Goal: Book appointment/travel/reservation

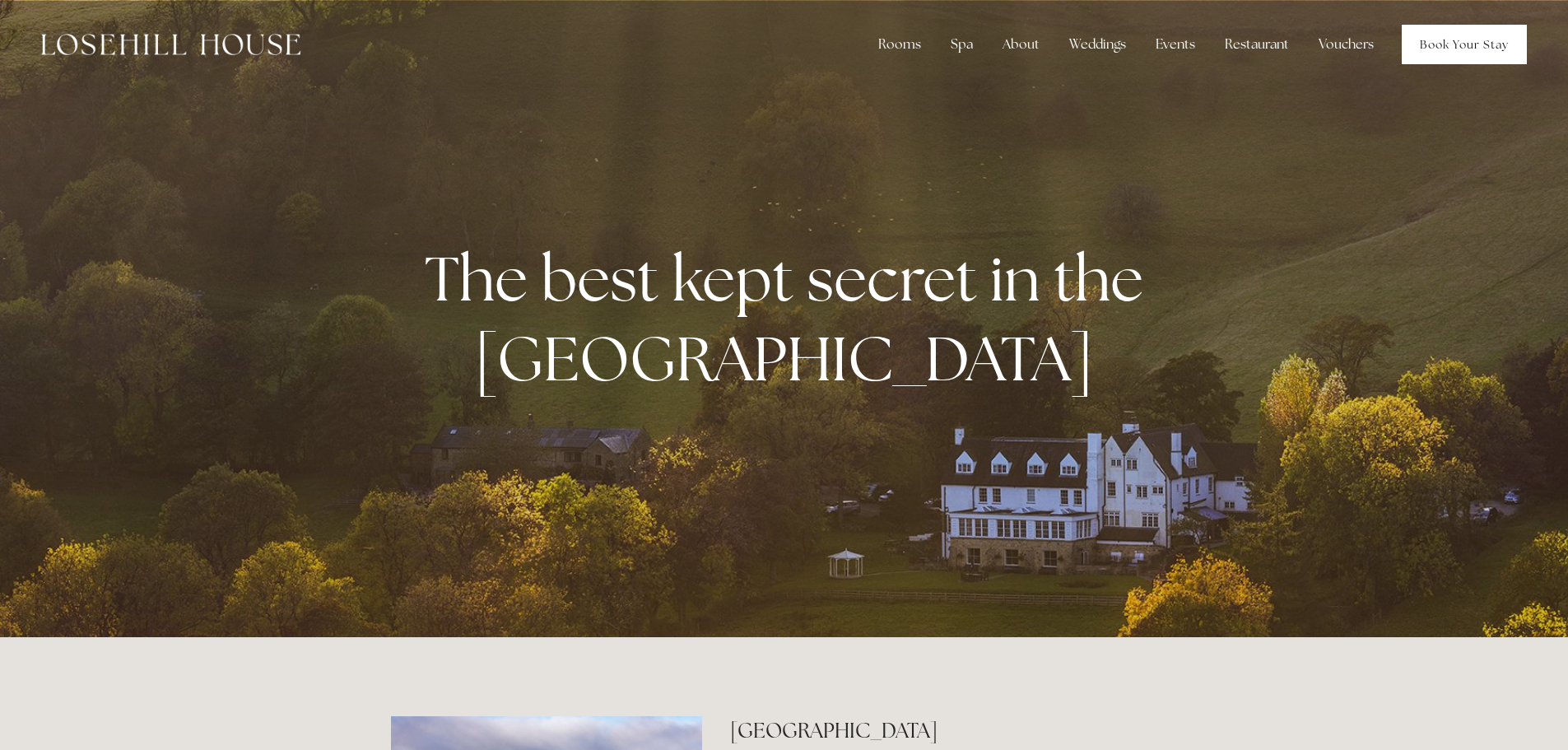
click at [1434, 48] on link "Book Your Stay" at bounding box center [1463, 45] width 125 height 40
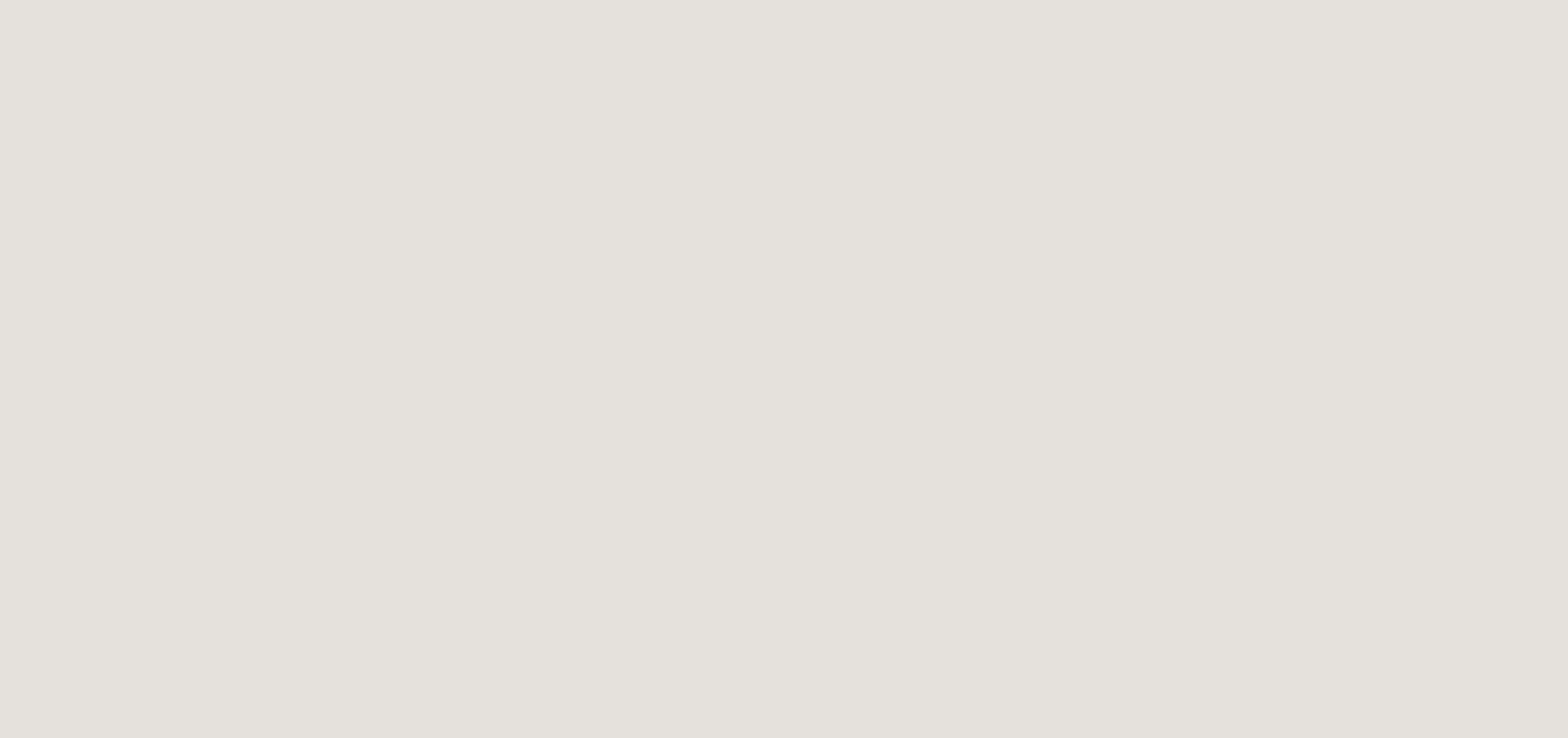
scroll to position [250, 0]
